Goal: Communication & Community: Share content

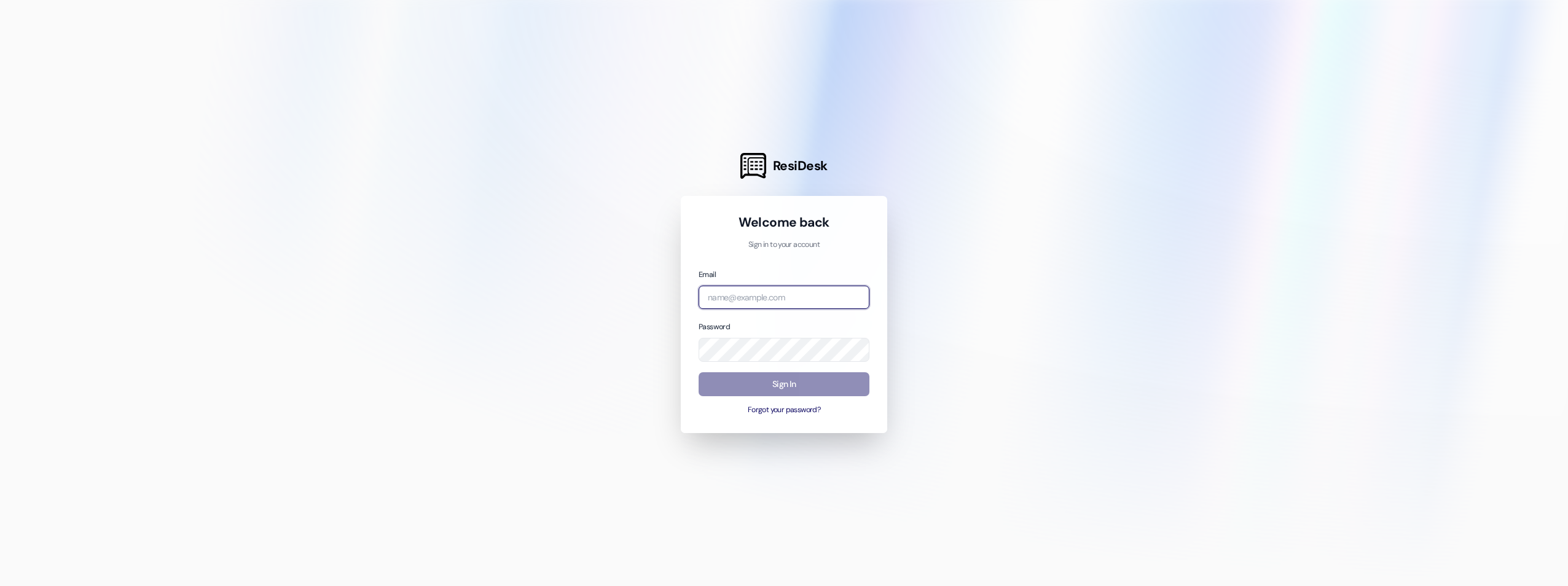
type input "[EMAIL_ADDRESS][DOMAIN_NAME]"
click at [805, 389] on button "Sign In" at bounding box center [784, 384] width 171 height 24
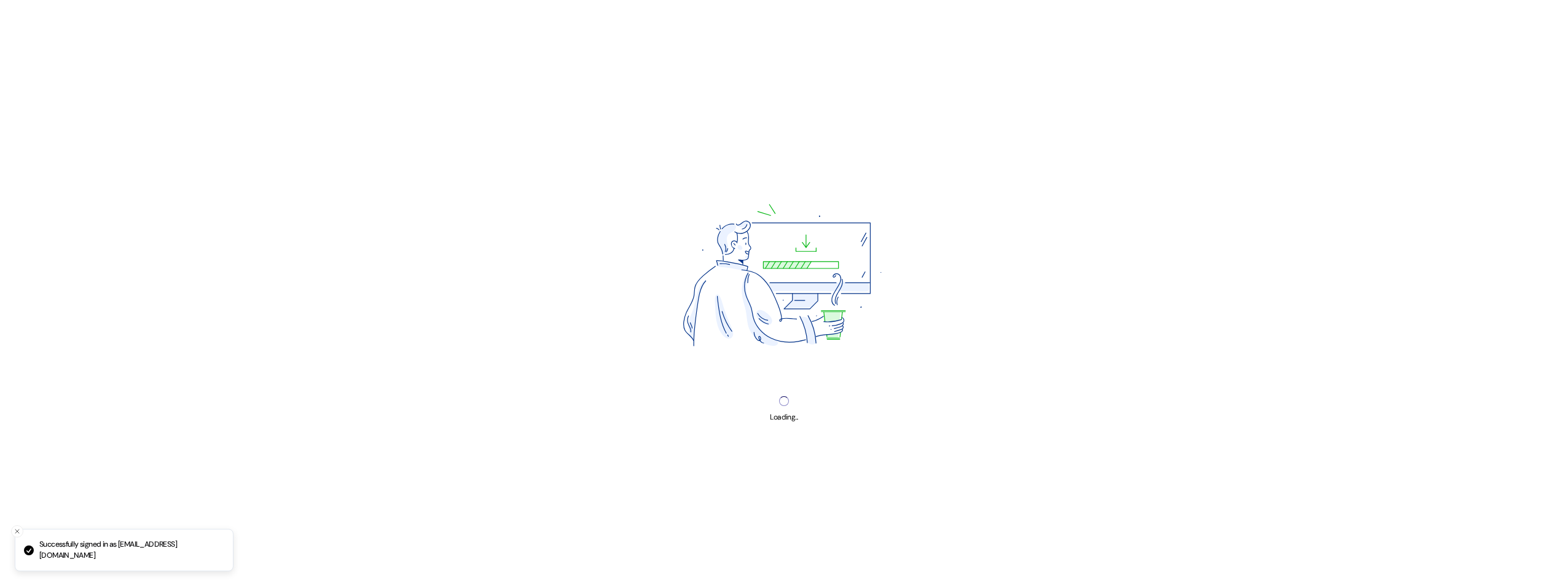
click at [805, 389] on img at bounding box center [784, 279] width 313 height 235
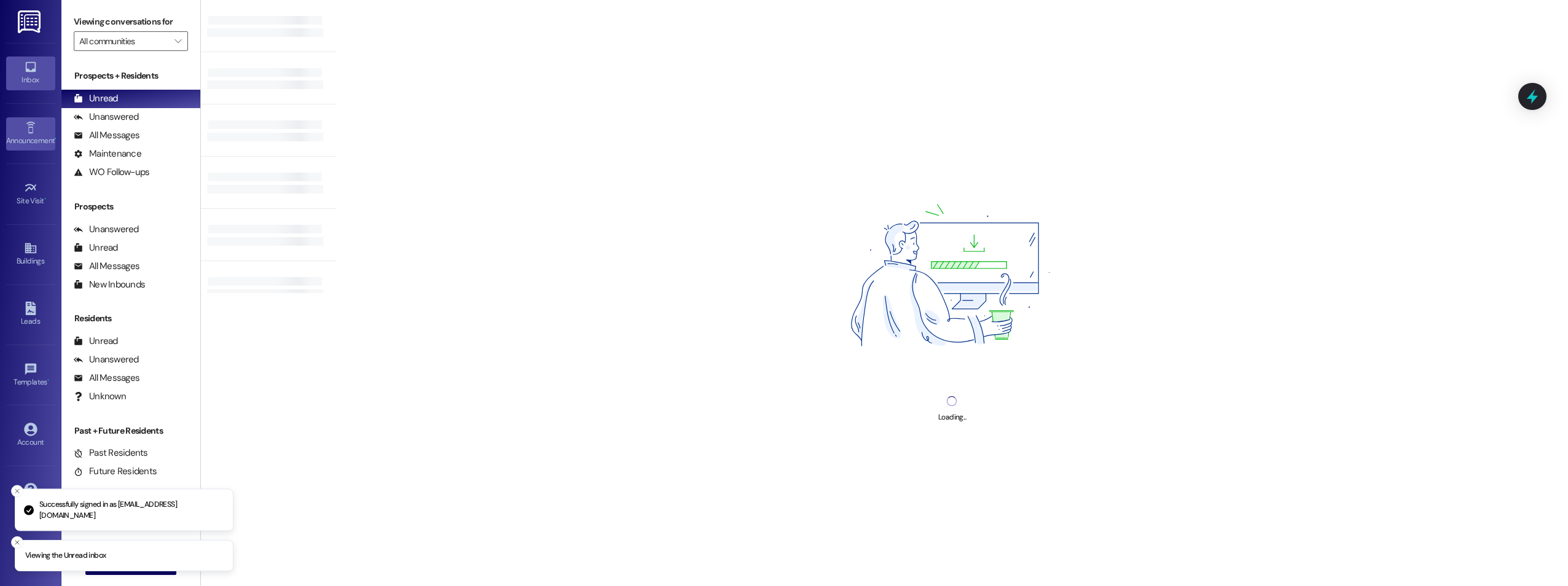
click at [26, 148] on link "Announcement •" at bounding box center [31, 133] width 49 height 33
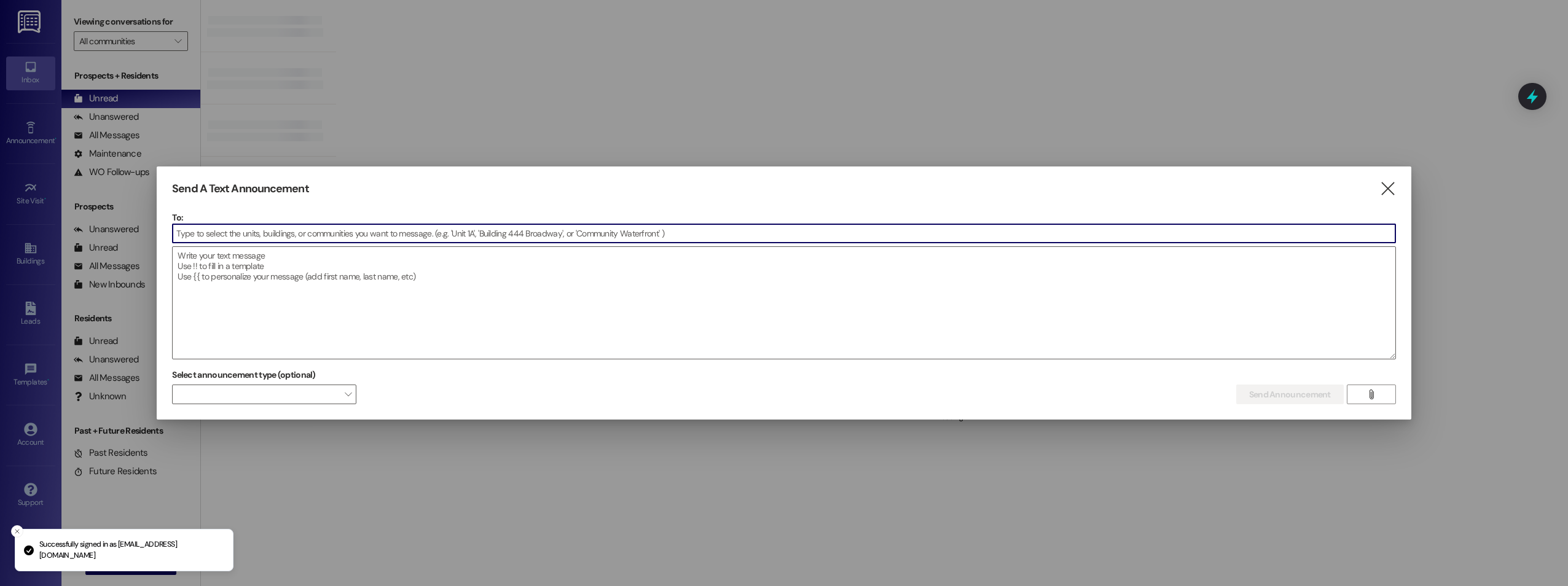
click at [222, 232] on input at bounding box center [784, 233] width 1223 height 18
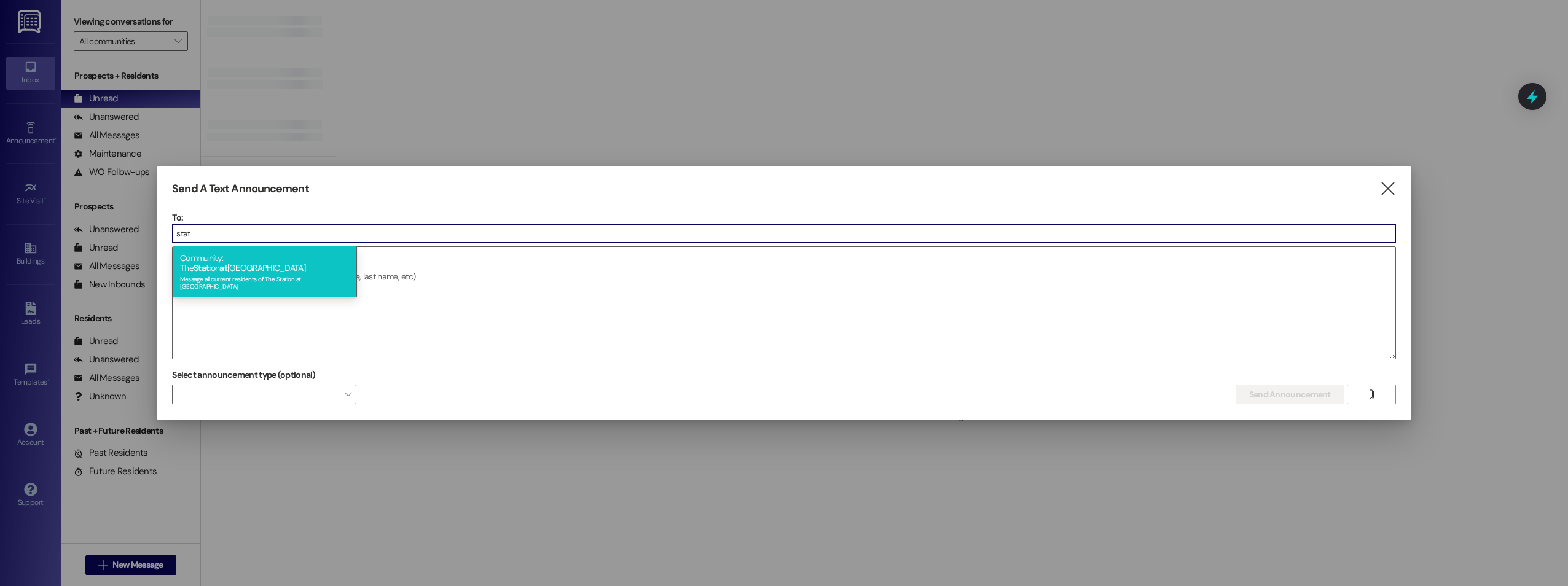
type input "stat"
click at [222, 255] on div "Community: The Stat ion at [GEOGRAPHIC_DATA] Message all current residents of […" at bounding box center [265, 271] width 184 height 51
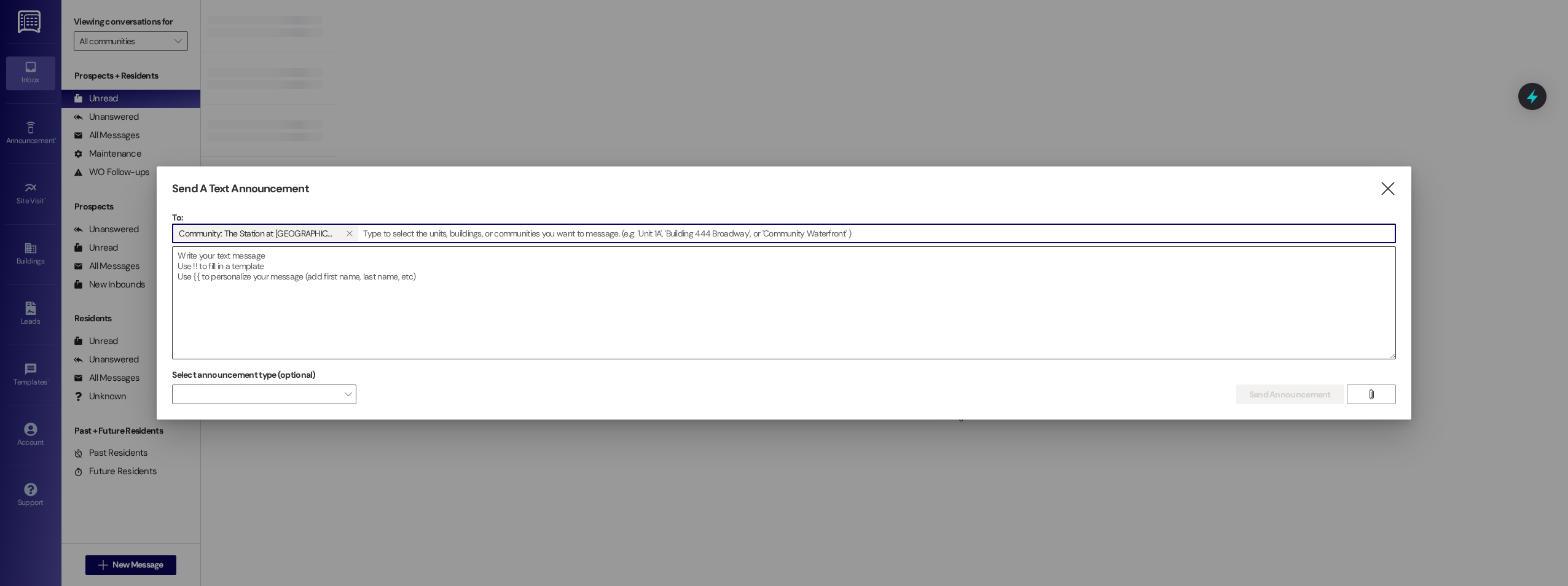
click at [236, 272] on textarea at bounding box center [784, 303] width 1223 height 112
click at [229, 265] on textarea at bounding box center [784, 303] width 1223 height 112
paste textarea "Urgent: Silver Subaru Legacy (MFB 3604) Must Be Moved Immediately"
type textarea "Urgent: Silver Subaru Legacy (MFB 3604) Must Be Moved Immediately"
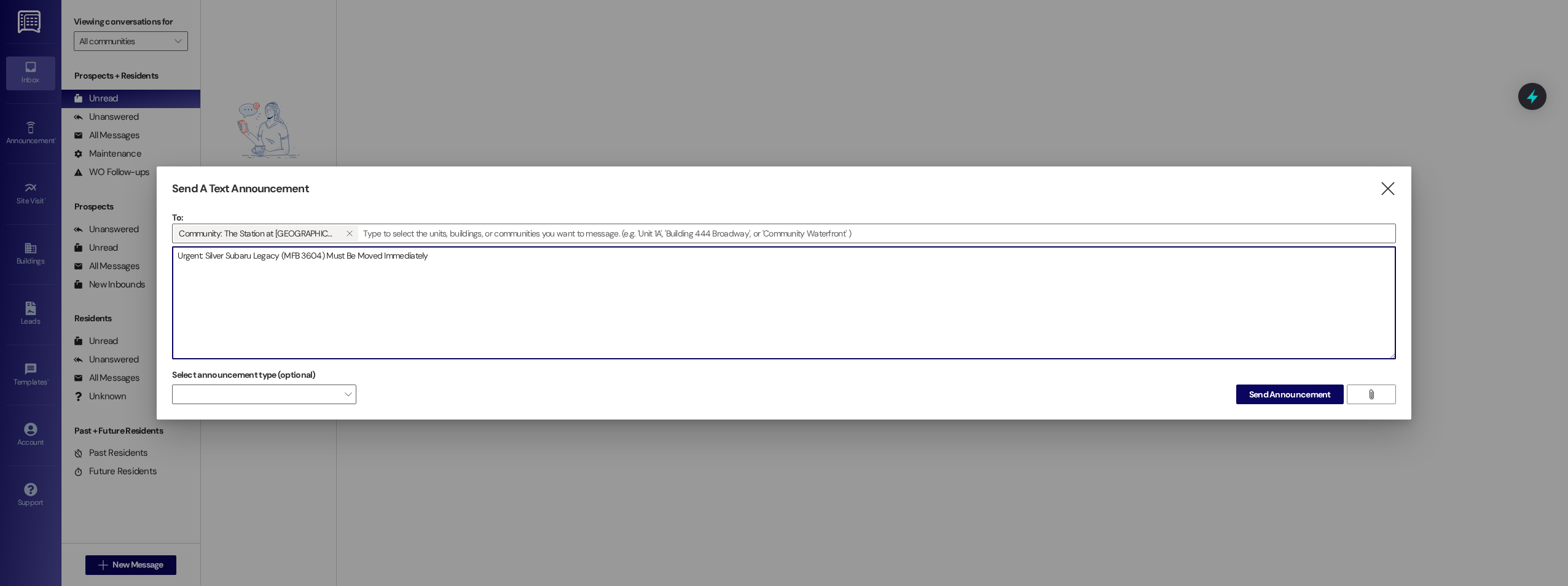
drag, startPoint x: 186, startPoint y: 242, endPoint x: 0, endPoint y: 265, distance: 187.4
click at [0, 258] on html "Inbox Go to Inbox Announcement • Send A Text Announcement Site Visit • Go to Si…" at bounding box center [784, 293] width 1568 height 586
click at [433, 327] on textarea at bounding box center [784, 303] width 1223 height 112
paste textarea "Dear Residents: A silver Subaru Legacy with license plate MFB 3604 is currently…"
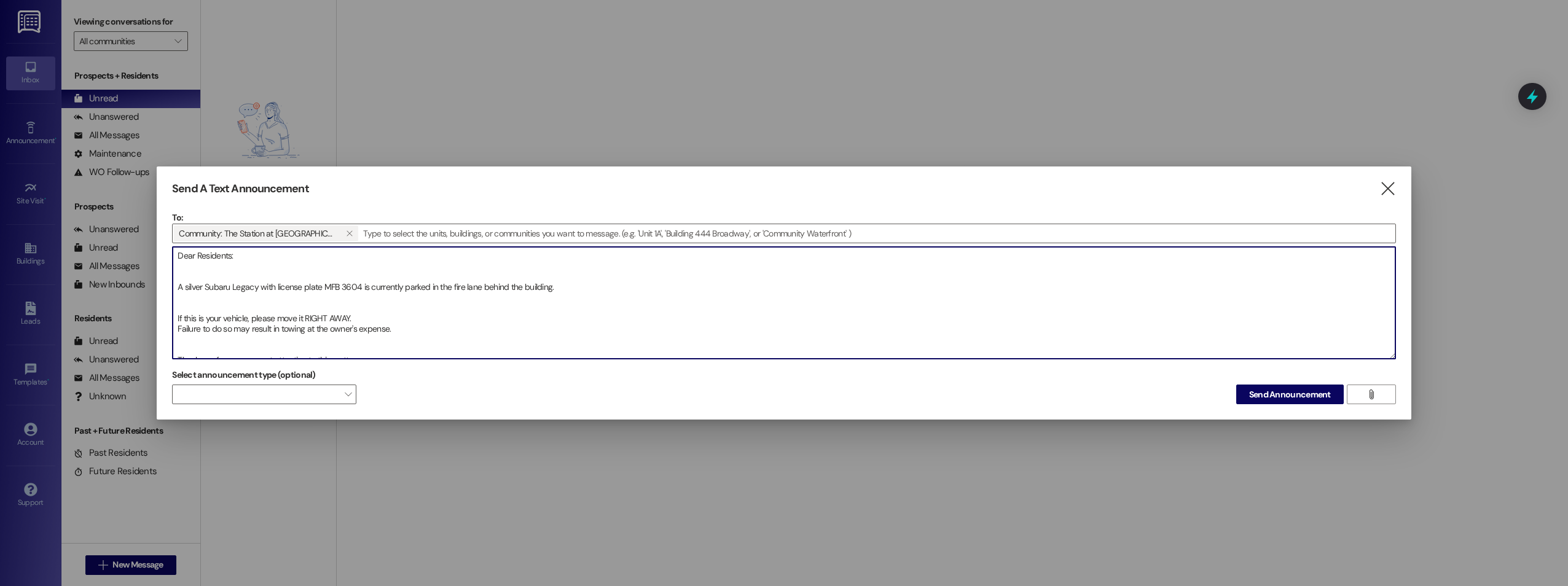
click at [184, 270] on textarea "Dear Residents: A silver Subaru Legacy with license plate MFB 3604 is currently…" at bounding box center [784, 303] width 1223 height 112
type textarea "Dear Residents: A silver Subaru Legacy with license plate MFB 3604 is currently…"
click at [1303, 397] on span "Send Announcement" at bounding box center [1290, 394] width 82 height 13
